Goal: Information Seeking & Learning: Learn about a topic

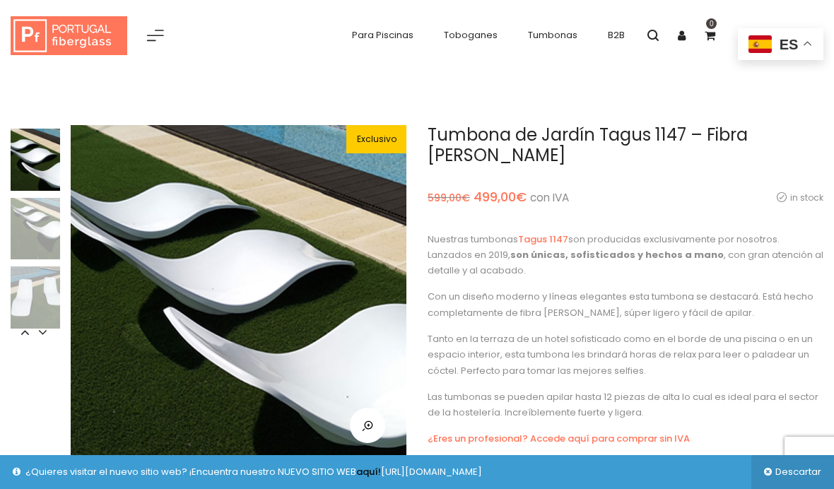
scroll to position [16, 0]
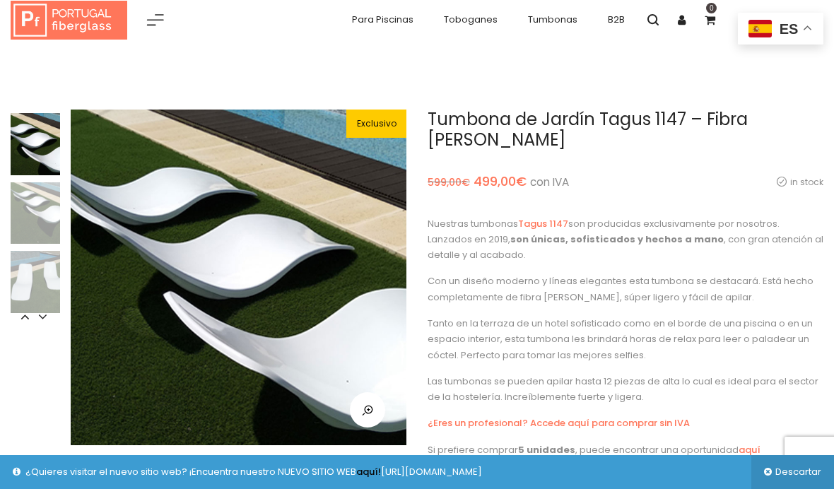
click at [30, 204] on img at bounding box center [35, 213] width 49 height 62
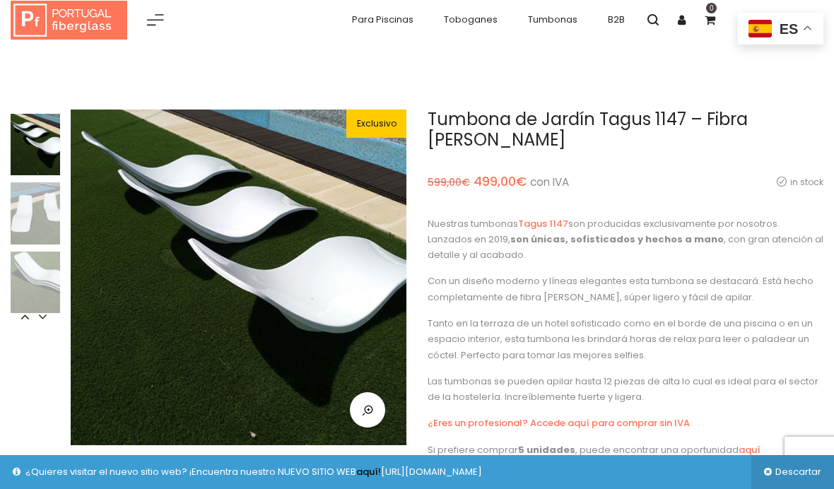
click at [22, 216] on img at bounding box center [35, 213] width 49 height 62
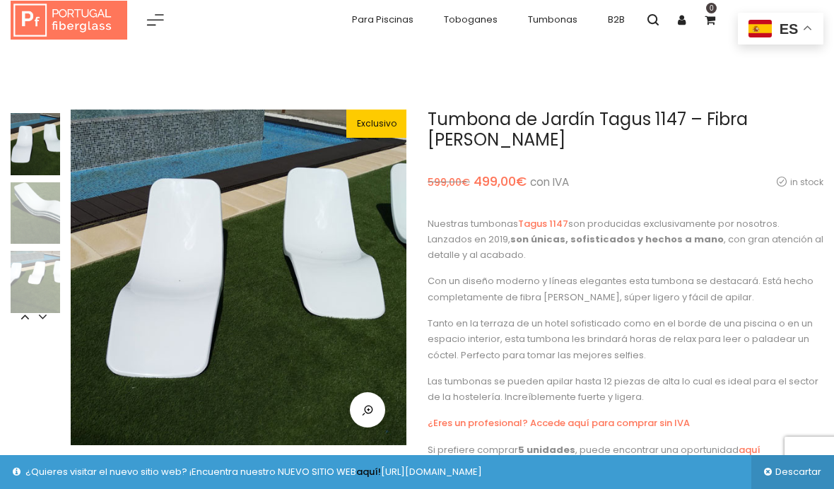
click at [20, 280] on img at bounding box center [35, 282] width 49 height 62
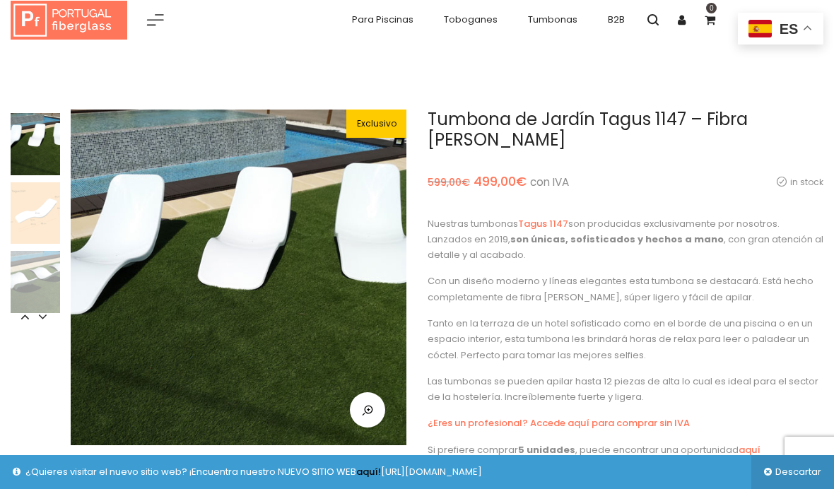
click at [33, 282] on img at bounding box center [35, 282] width 49 height 62
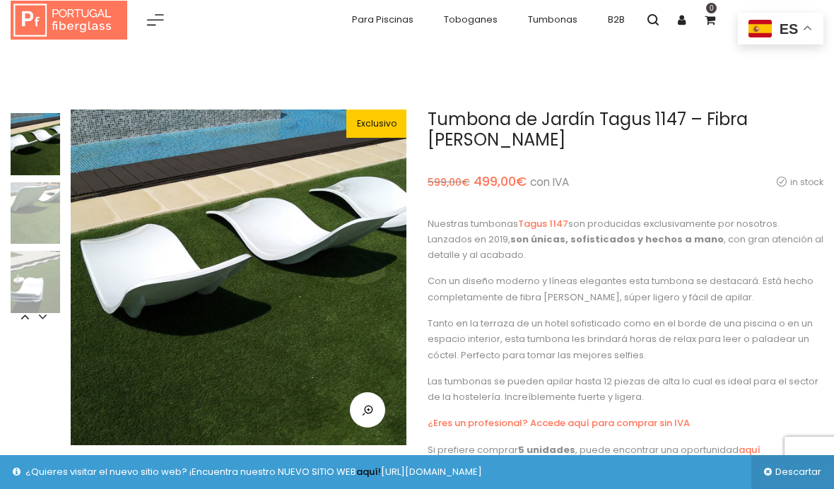
scroll to position [0, 0]
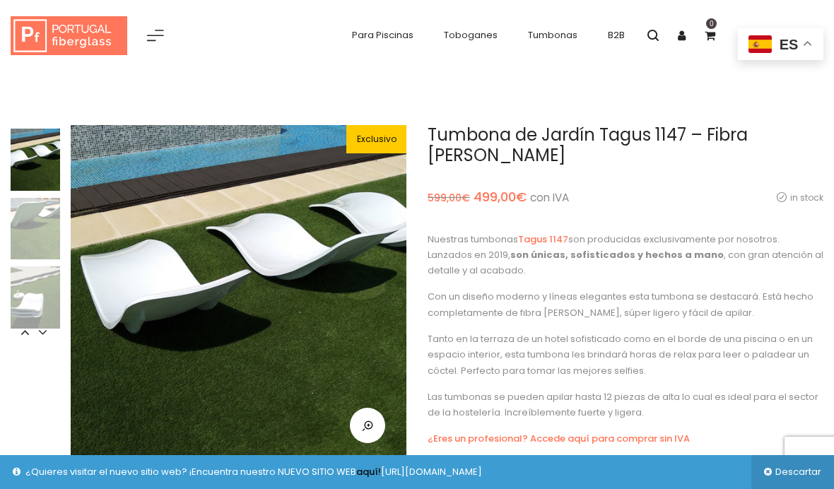
click at [25, 332] on icon at bounding box center [25, 332] width 14 height 14
click at [21, 337] on icon at bounding box center [25, 332] width 14 height 14
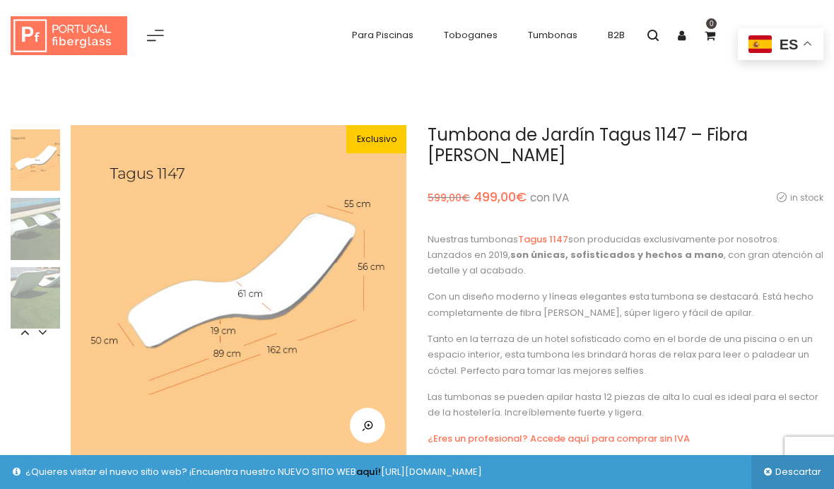
click at [33, 170] on img at bounding box center [35, 160] width 49 height 62
click at [25, 230] on img at bounding box center [35, 229] width 49 height 62
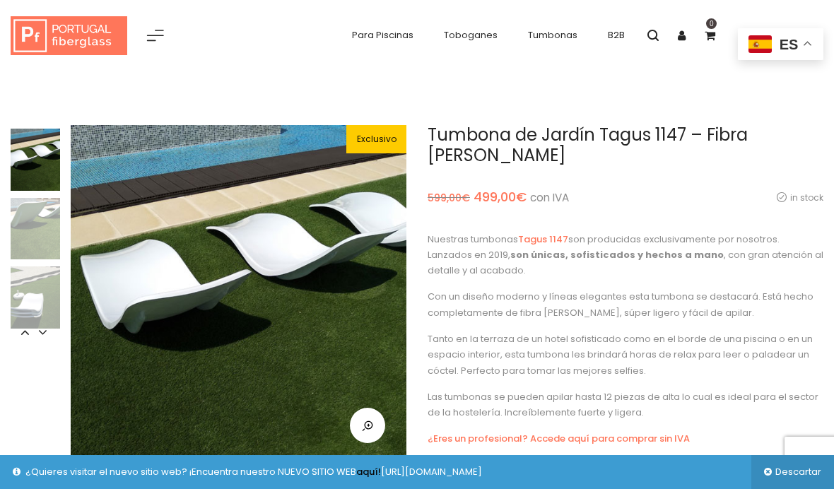
click at [41, 229] on img at bounding box center [35, 229] width 49 height 62
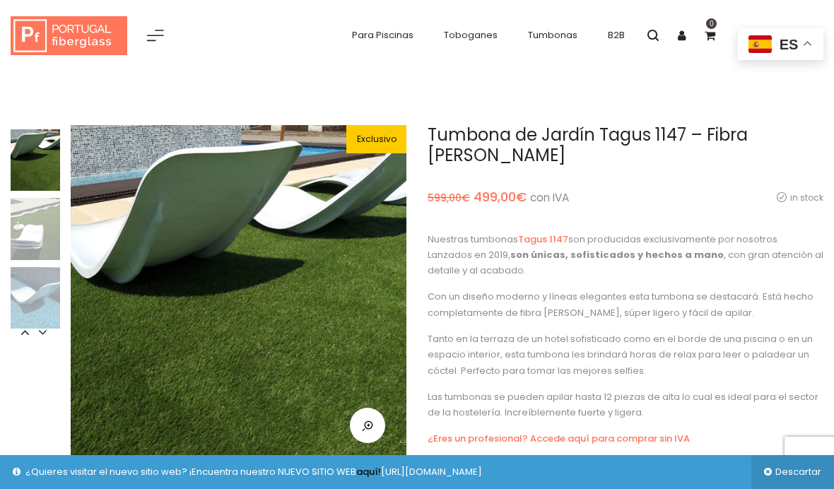
click at [37, 225] on img at bounding box center [35, 229] width 49 height 62
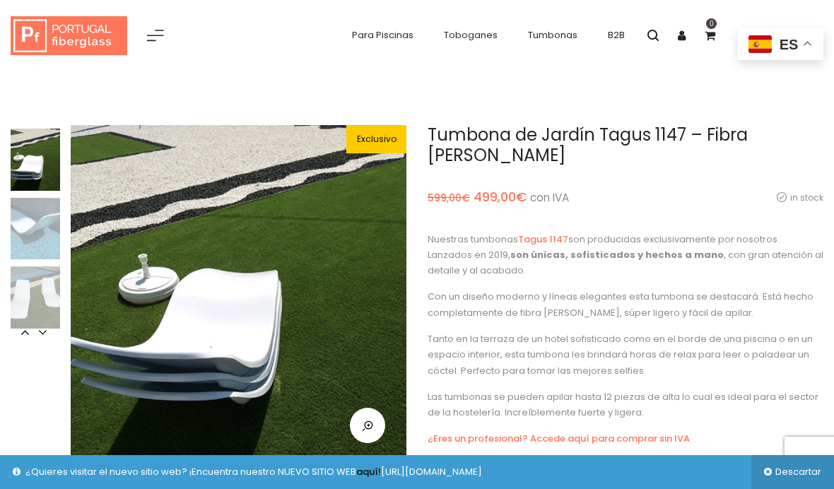
click at [35, 288] on img at bounding box center [35, 297] width 49 height 62
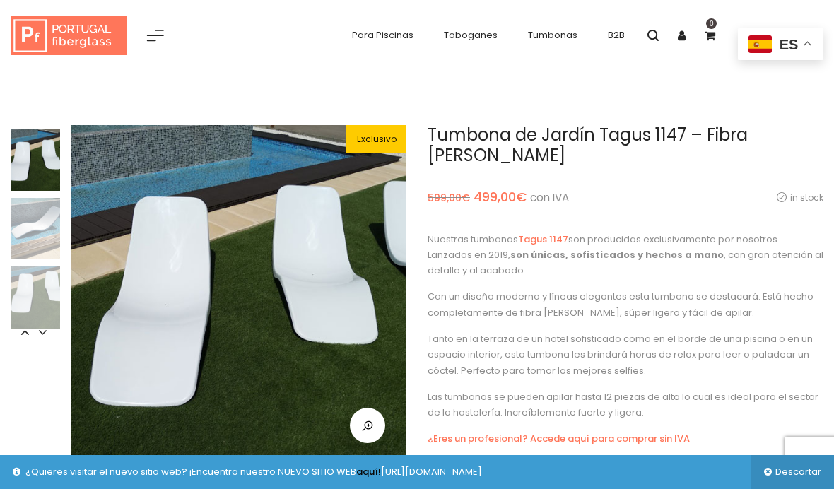
click at [29, 219] on img at bounding box center [35, 229] width 49 height 62
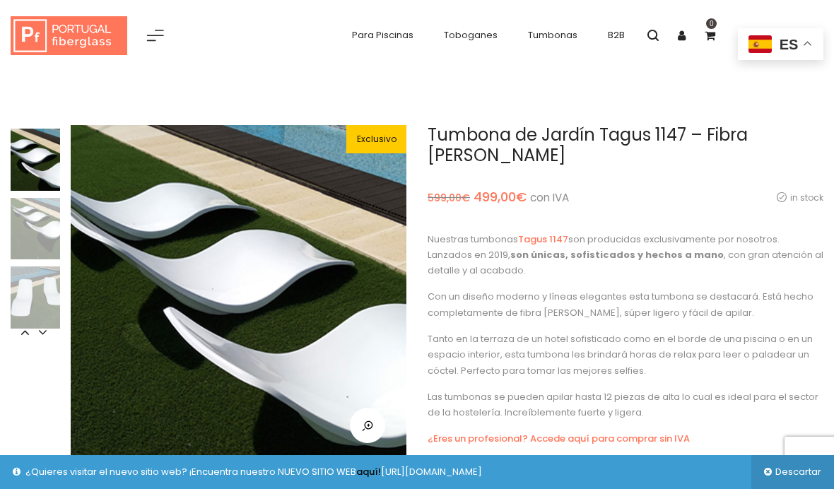
click at [546, 39] on span "Tumbonas" at bounding box center [552, 34] width 49 height 13
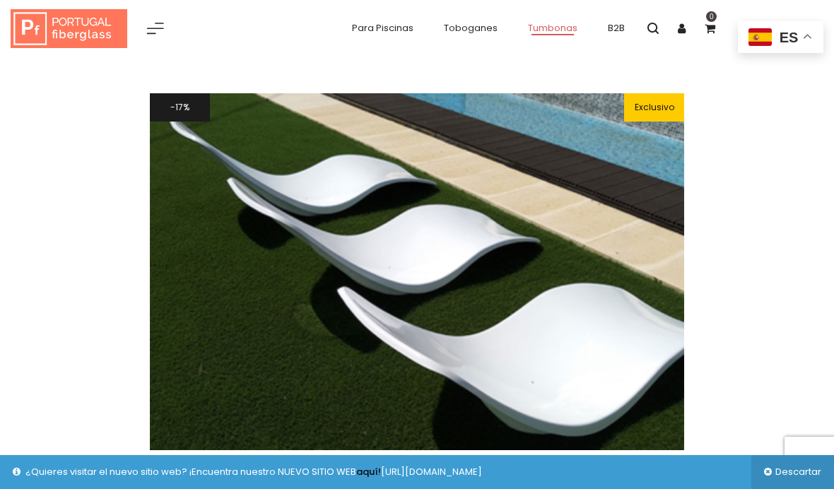
scroll to position [1145, 0]
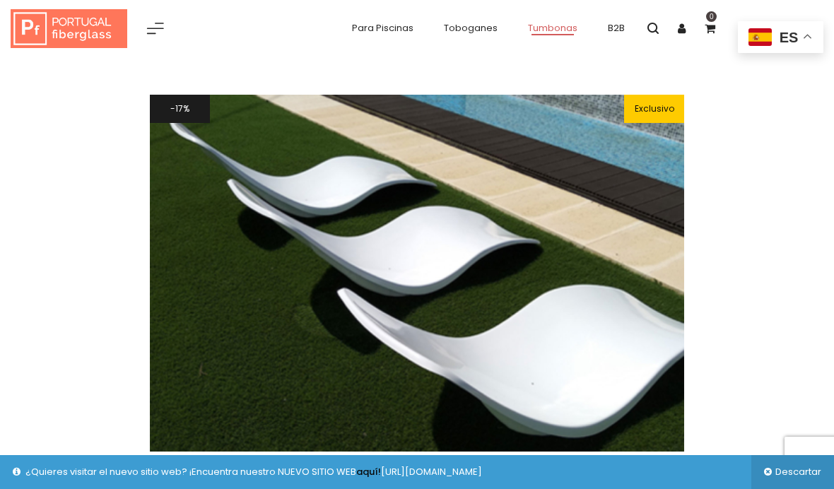
click at [642, 372] on div at bounding box center [417, 273] width 535 height 356
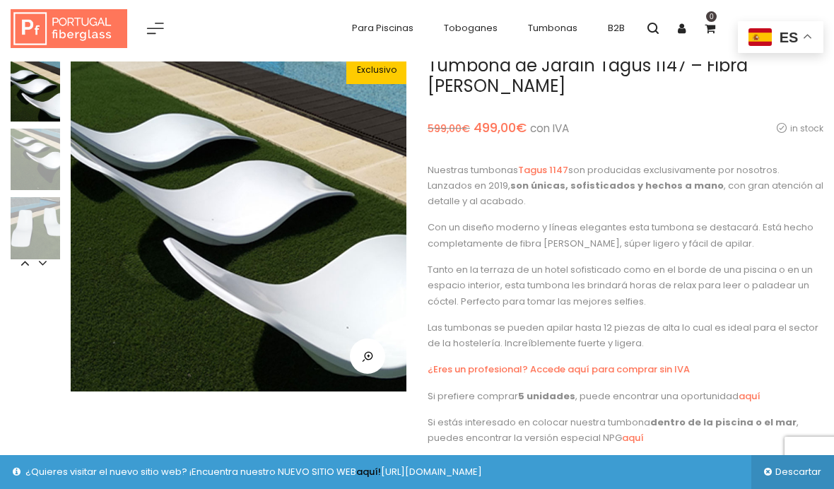
scroll to position [71, 0]
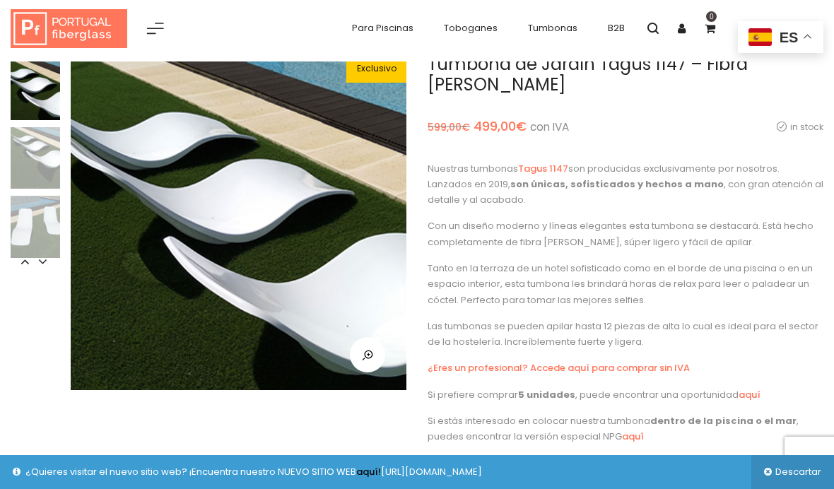
click at [43, 262] on icon at bounding box center [42, 261] width 14 height 14
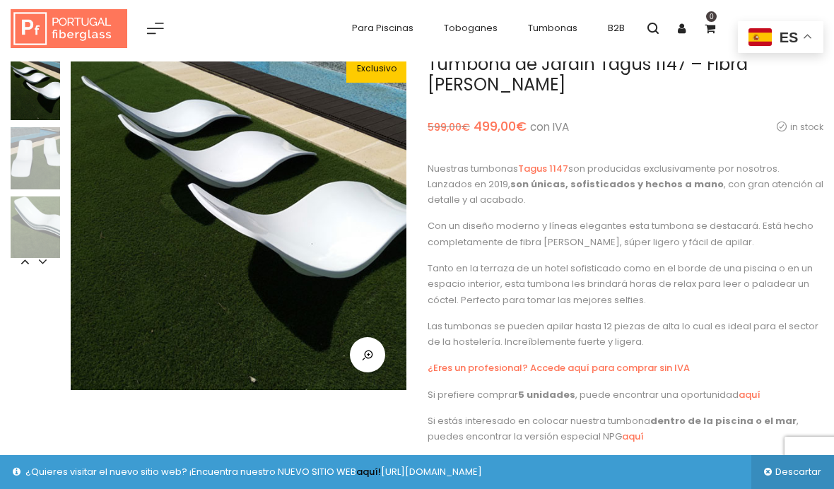
click at [47, 258] on icon at bounding box center [42, 261] width 14 height 14
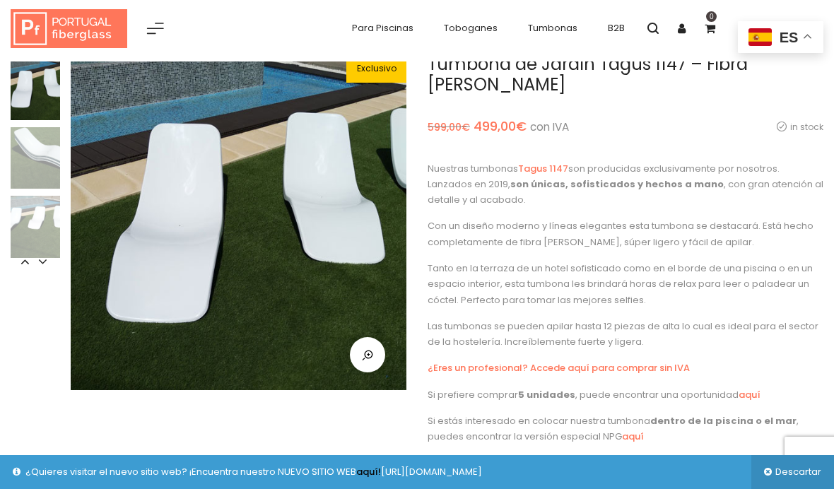
click at [48, 262] on icon at bounding box center [42, 261] width 14 height 14
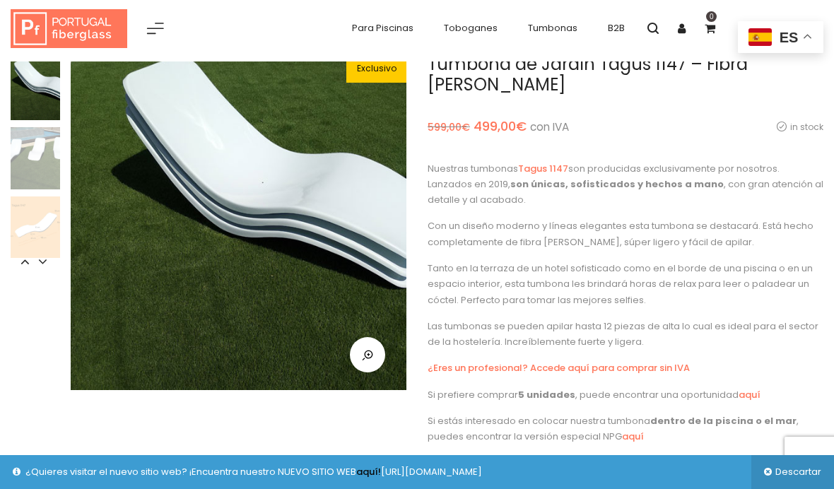
click at [46, 263] on icon at bounding box center [42, 261] width 14 height 14
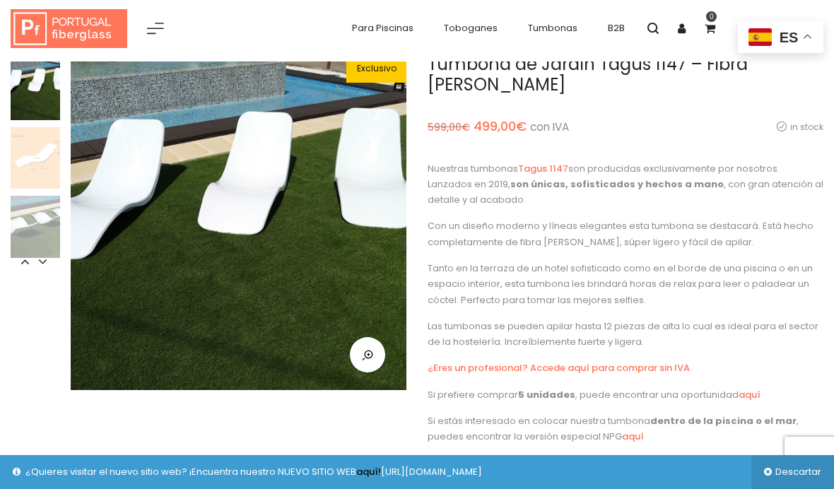
click at [32, 153] on img at bounding box center [35, 158] width 49 height 62
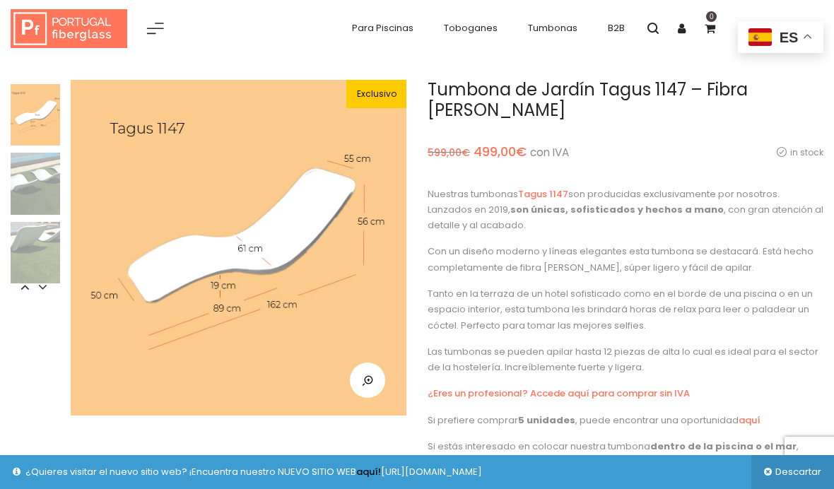
scroll to position [0, 0]
